Goal: Find specific page/section: Find specific page/section

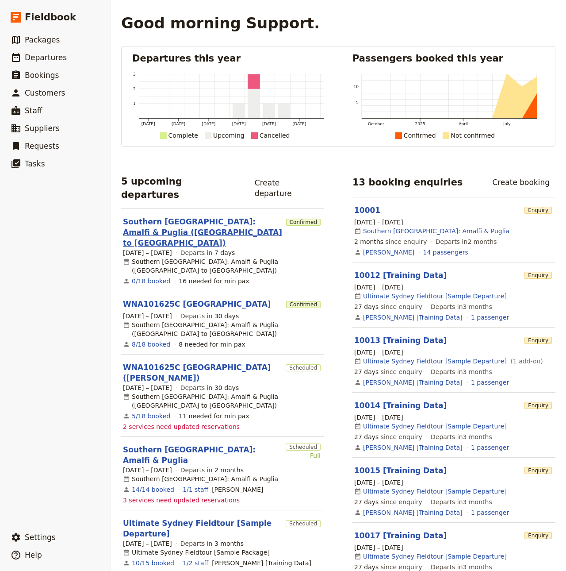
click at [194, 216] on link "Southern [GEOGRAPHIC_DATA]: Amalfi & Puglia ([GEOGRAPHIC_DATA] to [GEOGRAPHIC_D…" at bounding box center [203, 232] width 160 height 32
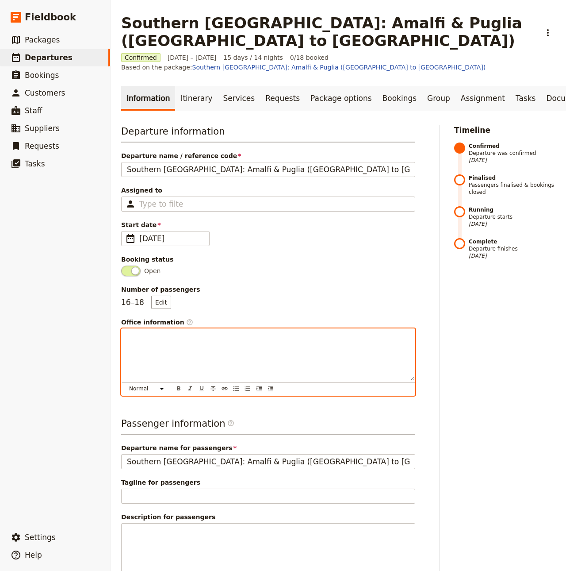
click at [193, 336] on div at bounding box center [268, 354] width 293 height 51
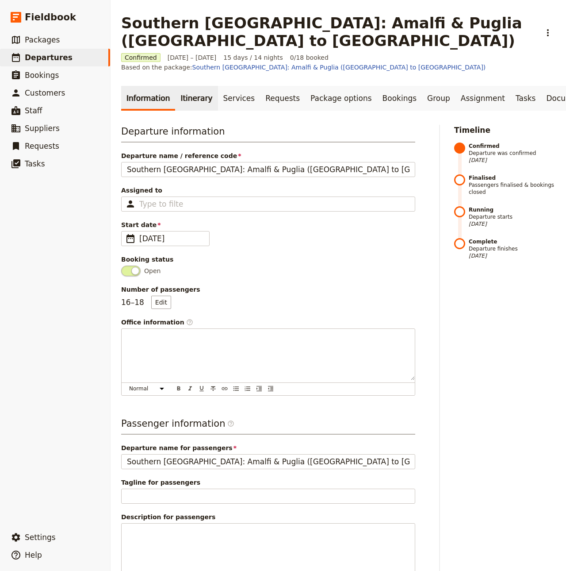
click at [179, 86] on link "Itinerary" at bounding box center [196, 98] width 42 height 25
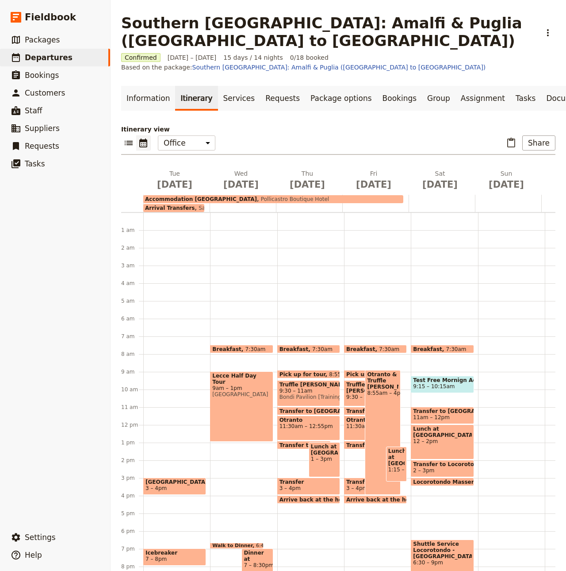
scroll to position [68, 0]
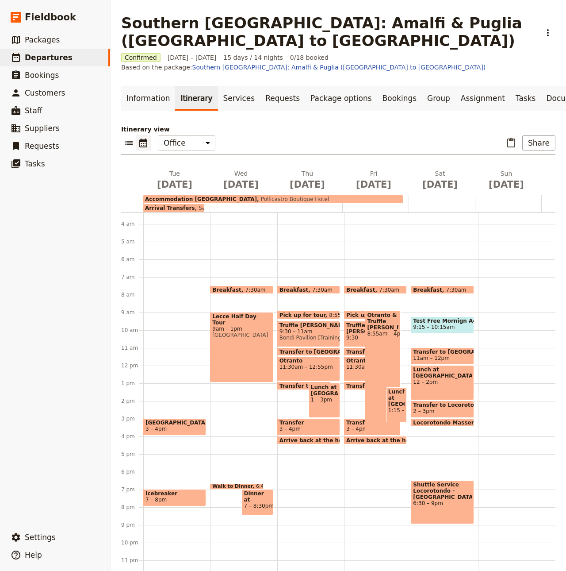
click at [229, 332] on span "[GEOGRAPHIC_DATA]" at bounding box center [241, 335] width 58 height 6
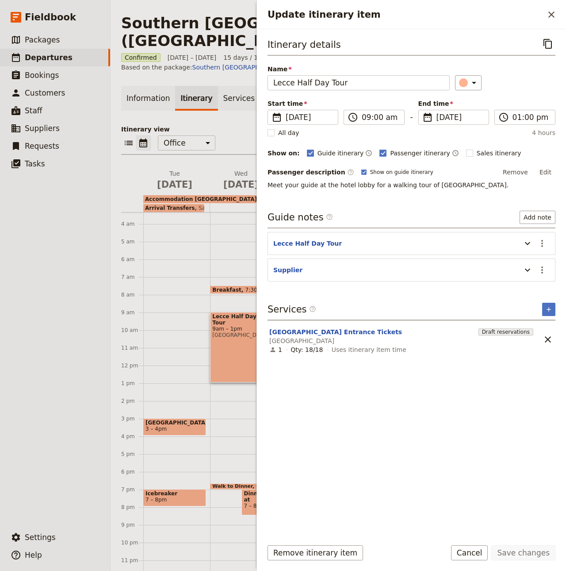
drag, startPoint x: 334, startPoint y: 189, endPoint x: 423, endPoint y: 183, distance: 90.0
click at [334, 188] on span "Meet your guide at the hotel lobby for a walking tour of [GEOGRAPHIC_DATA]." at bounding box center [388, 184] width 241 height 7
click at [542, 169] on button "Edit" at bounding box center [546, 171] width 20 height 13
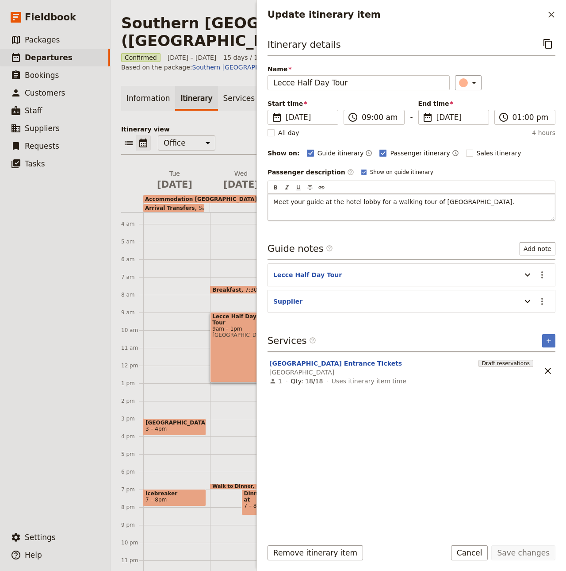
click at [380, 203] on span "Meet your guide at the hotel lobby for a walking tour of [GEOGRAPHIC_DATA]." at bounding box center [393, 201] width 241 height 7
click at [491, 234] on div "Itinerary details ​ Name Lecce Half Day Tour ​ Start time ​ [DATE] [DATE] [DATE…" at bounding box center [412, 283] width 288 height 495
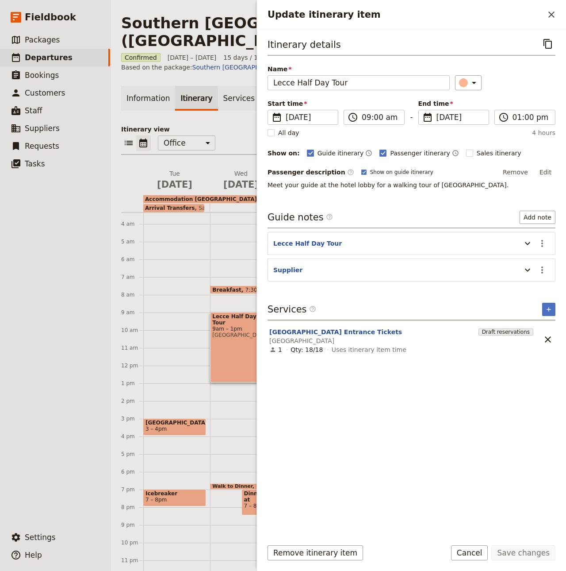
click at [292, 187] on span "Meet your guide at the hotel lobby for a walking tour of [GEOGRAPHIC_DATA]." at bounding box center [388, 184] width 241 height 7
click at [554, 20] on button "​" at bounding box center [551, 14] width 15 height 15
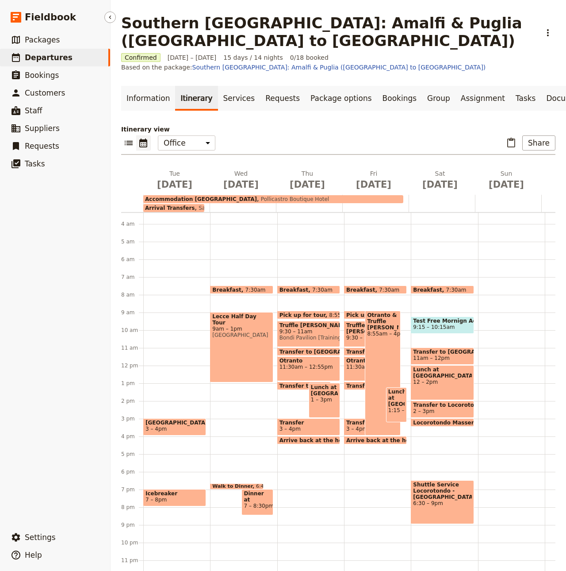
click at [43, 57] on span "Departures" at bounding box center [49, 57] width 48 height 9
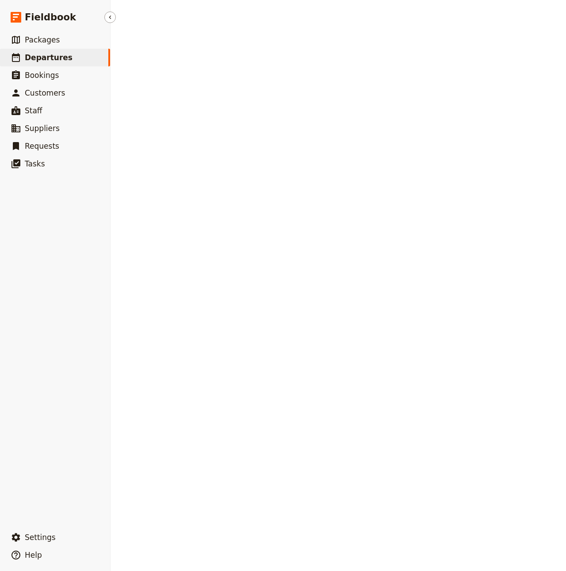
select select "CREATED_AT"
